Goal: Feedback & Contribution: Leave review/rating

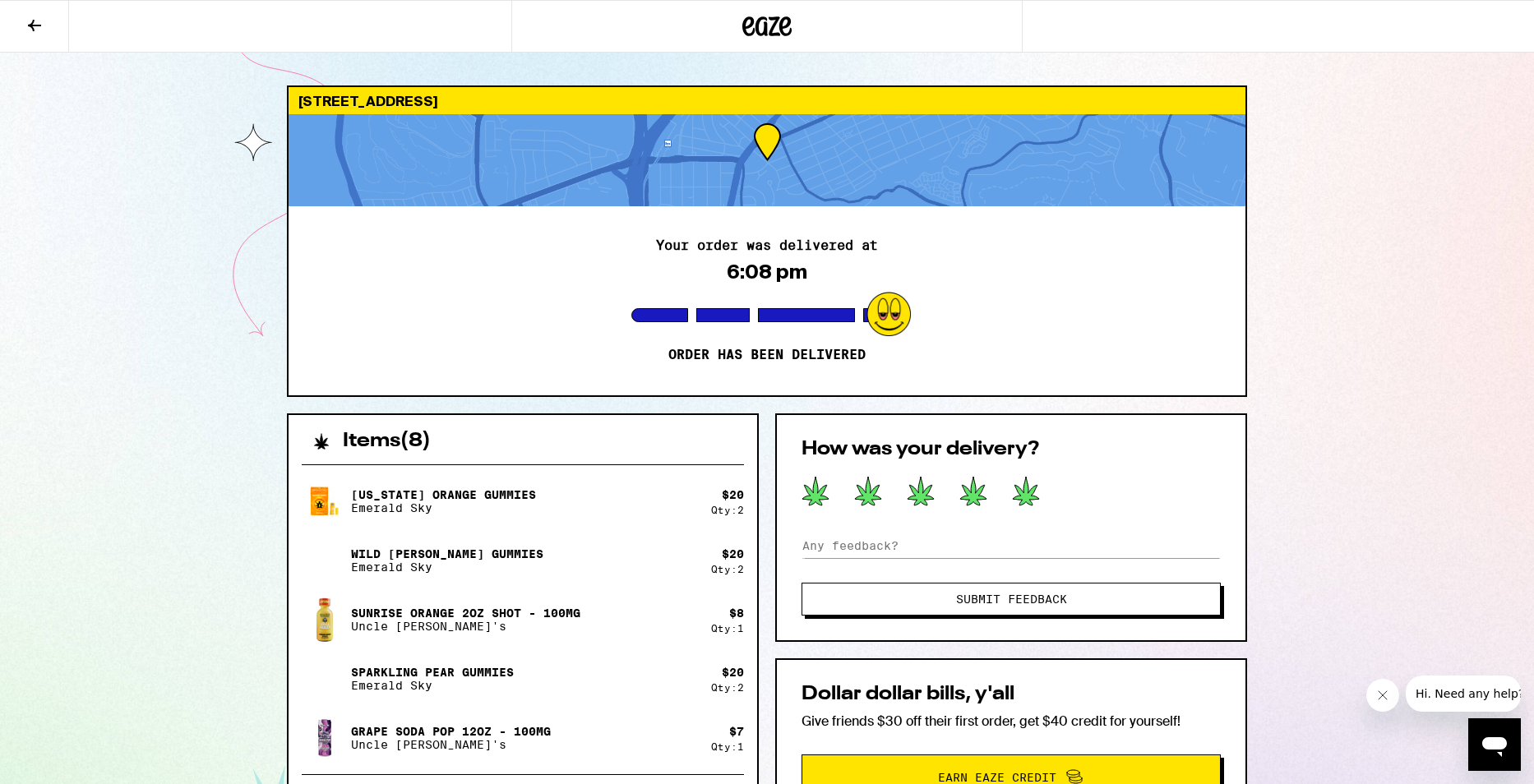
click at [1015, 488] on icon at bounding box center [1025, 490] width 28 height 30
click at [1078, 603] on span "Submit Feedback" at bounding box center [1011, 598] width 286 height 12
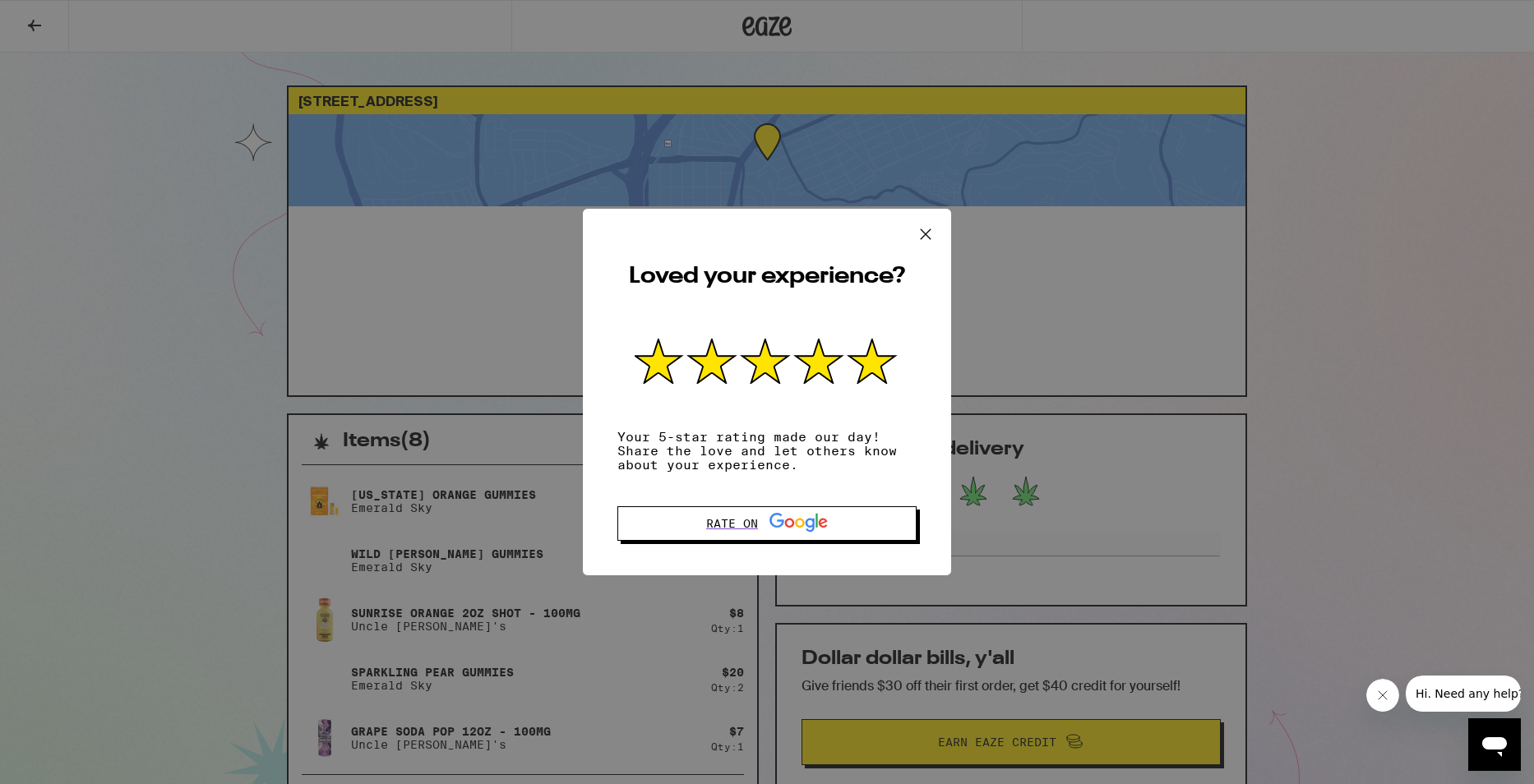
click at [929, 223] on icon at bounding box center [925, 234] width 25 height 25
